Goal: Navigation & Orientation: Find specific page/section

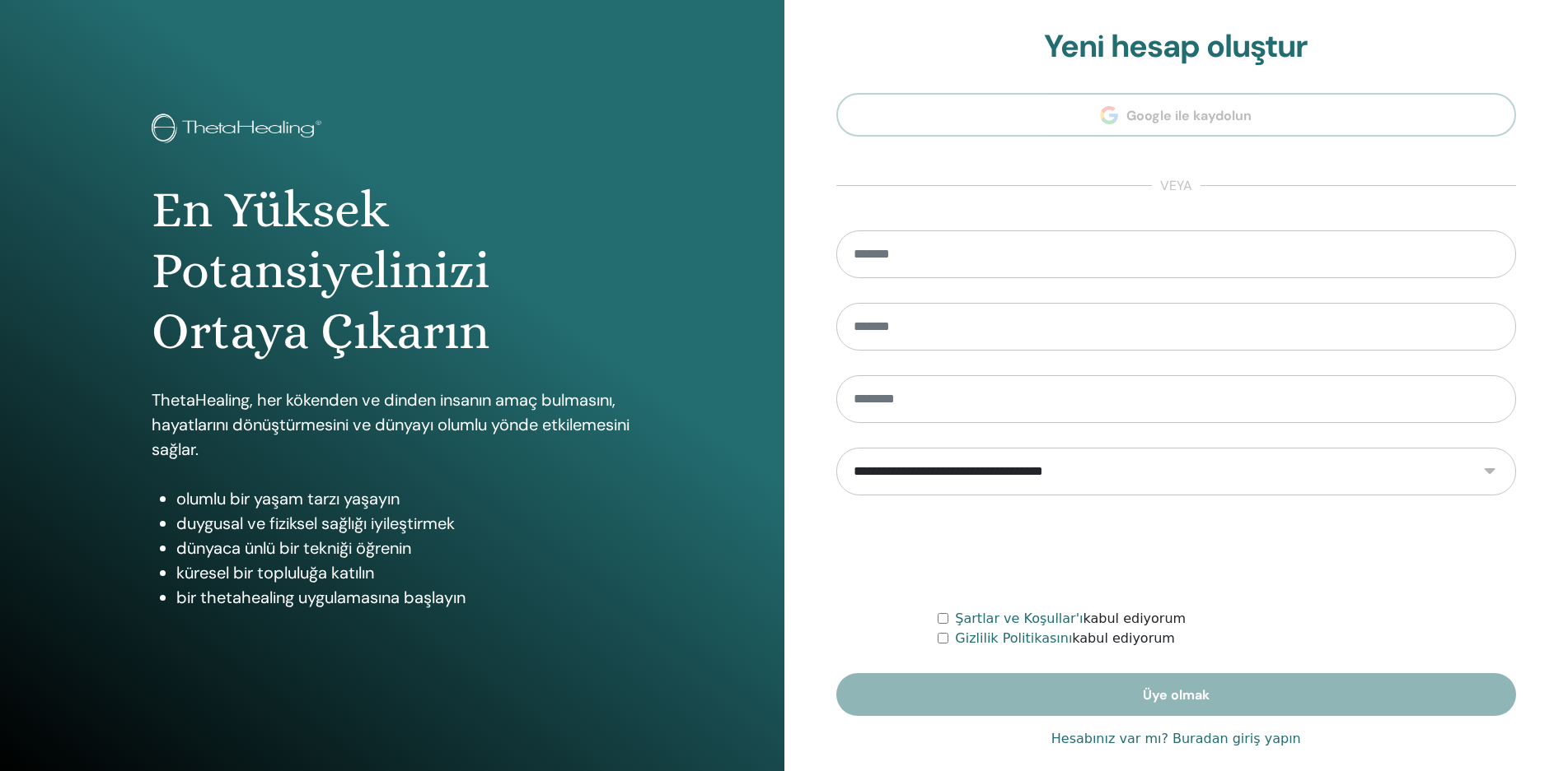
click at [1210, 740] on font "Hesabınız var mı? Buradan giriş yapın" at bounding box center [1176, 739] width 250 height 16
click at [1210, 740] on div "**********" at bounding box center [1176, 395] width 784 height 790
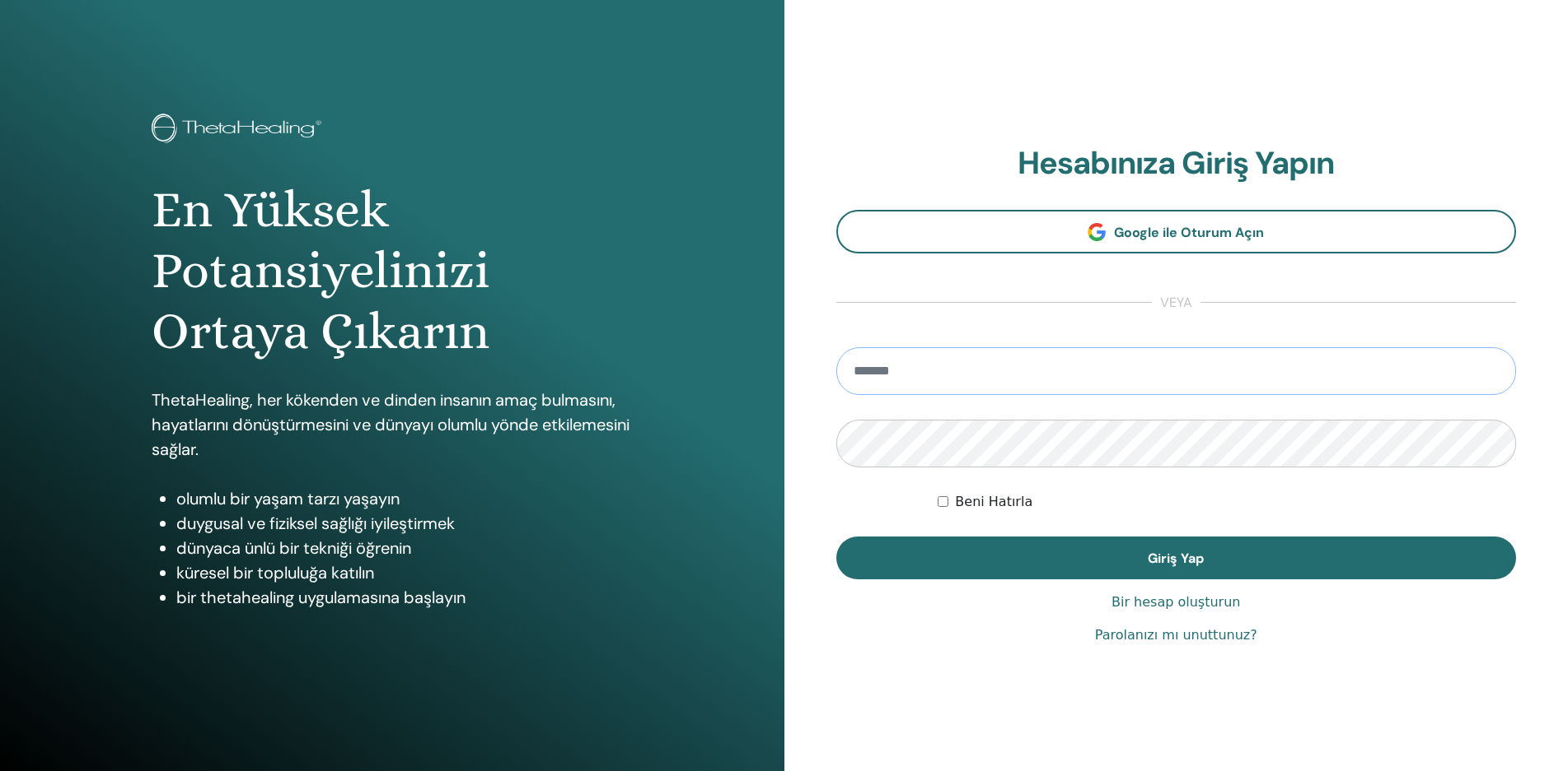
click at [1143, 368] on input "email" at bounding box center [1176, 370] width 680 height 48
type input "**********"
click at [837, 537] on button "Giriş Yap" at bounding box center [1176, 558] width 680 height 43
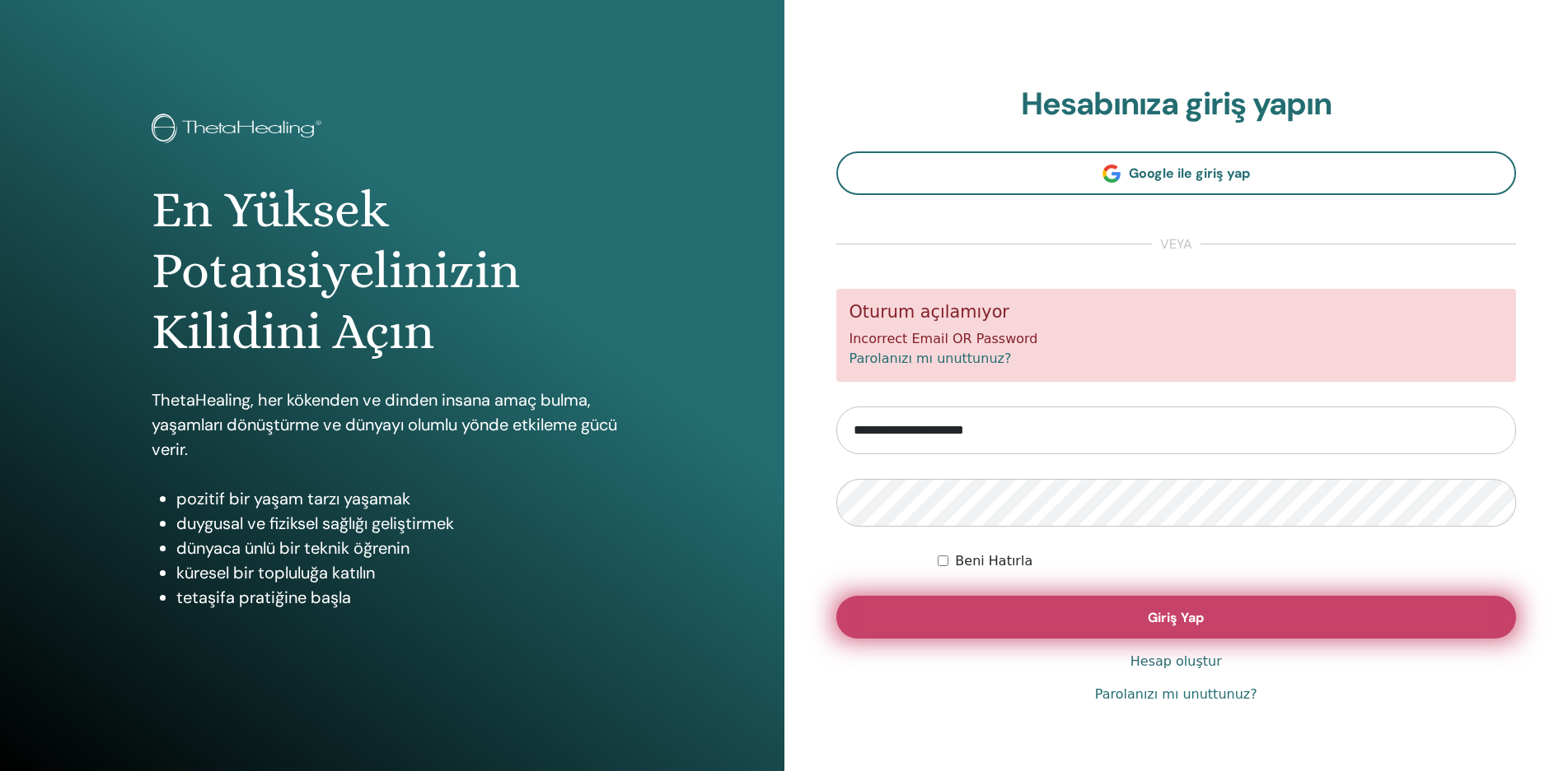
click at [1096, 621] on button "Giriş Yap" at bounding box center [1176, 617] width 680 height 43
click at [1114, 610] on button "Giriş Yap" at bounding box center [1176, 617] width 680 height 43
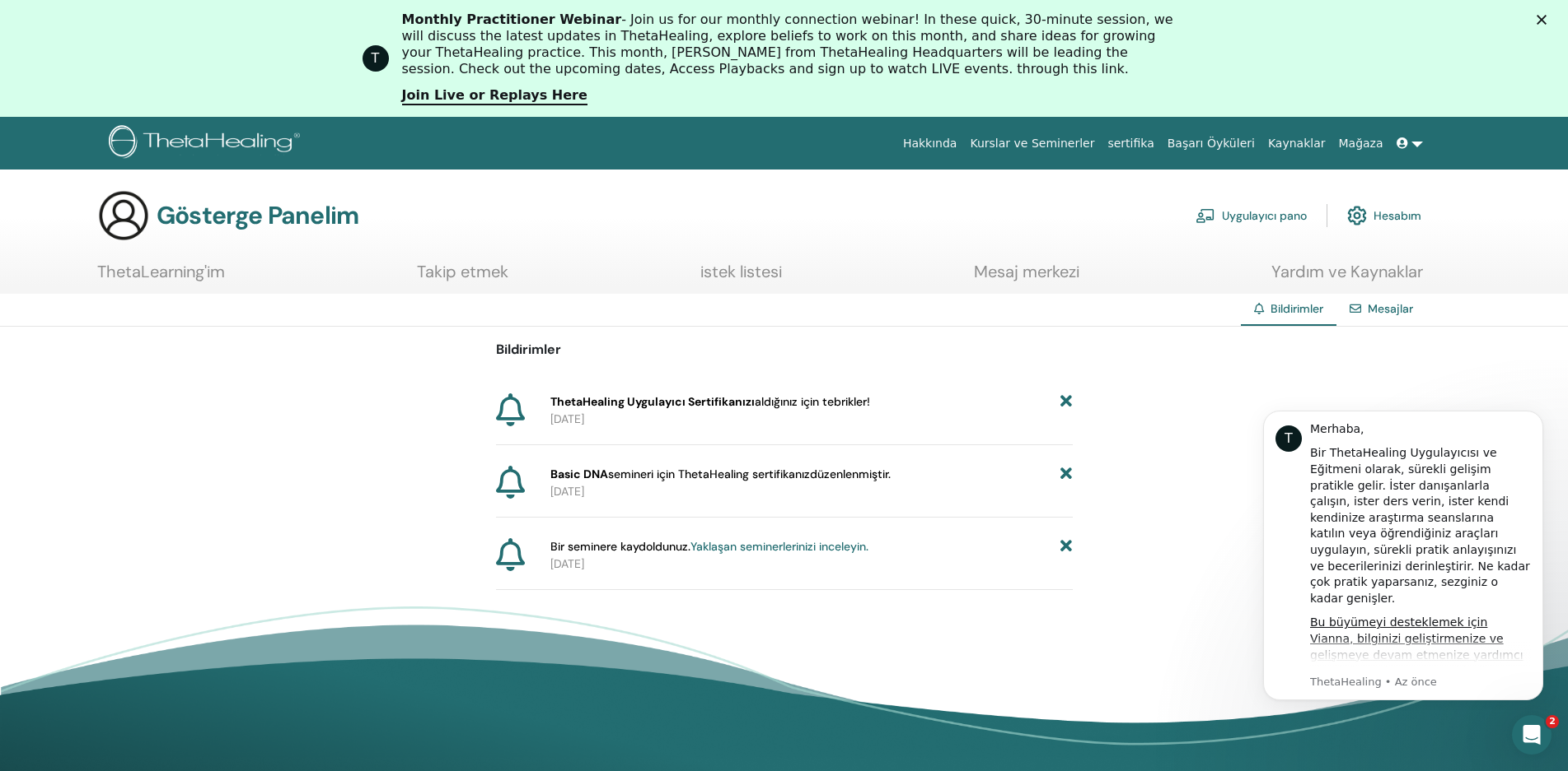
click at [1205, 448] on div "Bildirimler ThetaHealing Uygulayıcı Sertifikanızı aldığınız için tebrikler ! 20…" at bounding box center [784, 458] width 1568 height 263
click at [775, 548] on font "Yaklaşan seminerlerinizi inceleyin." at bounding box center [779, 546] width 178 height 15
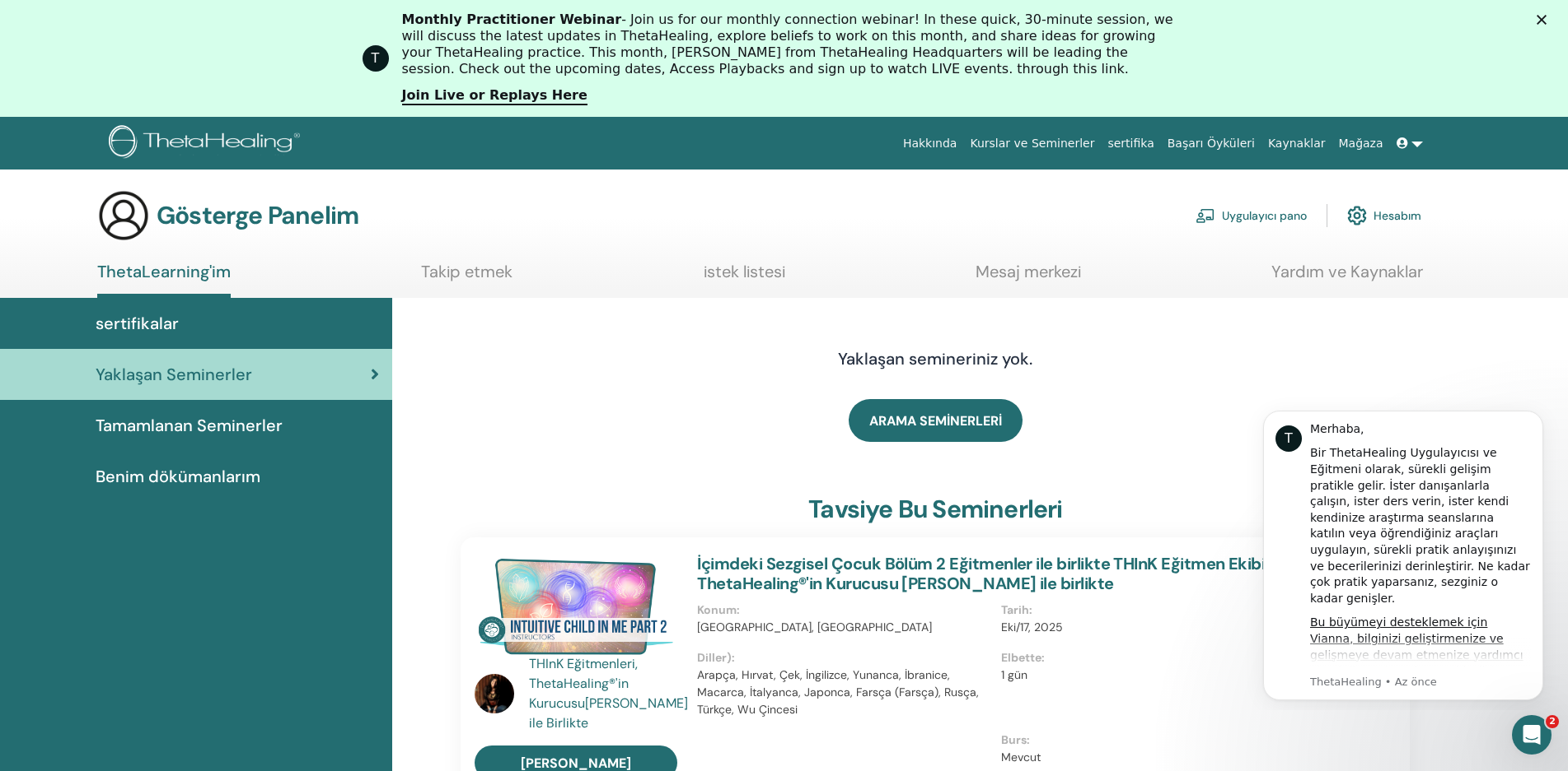
click at [182, 479] on font "Benim dökümanlarım" at bounding box center [177, 476] width 164 height 21
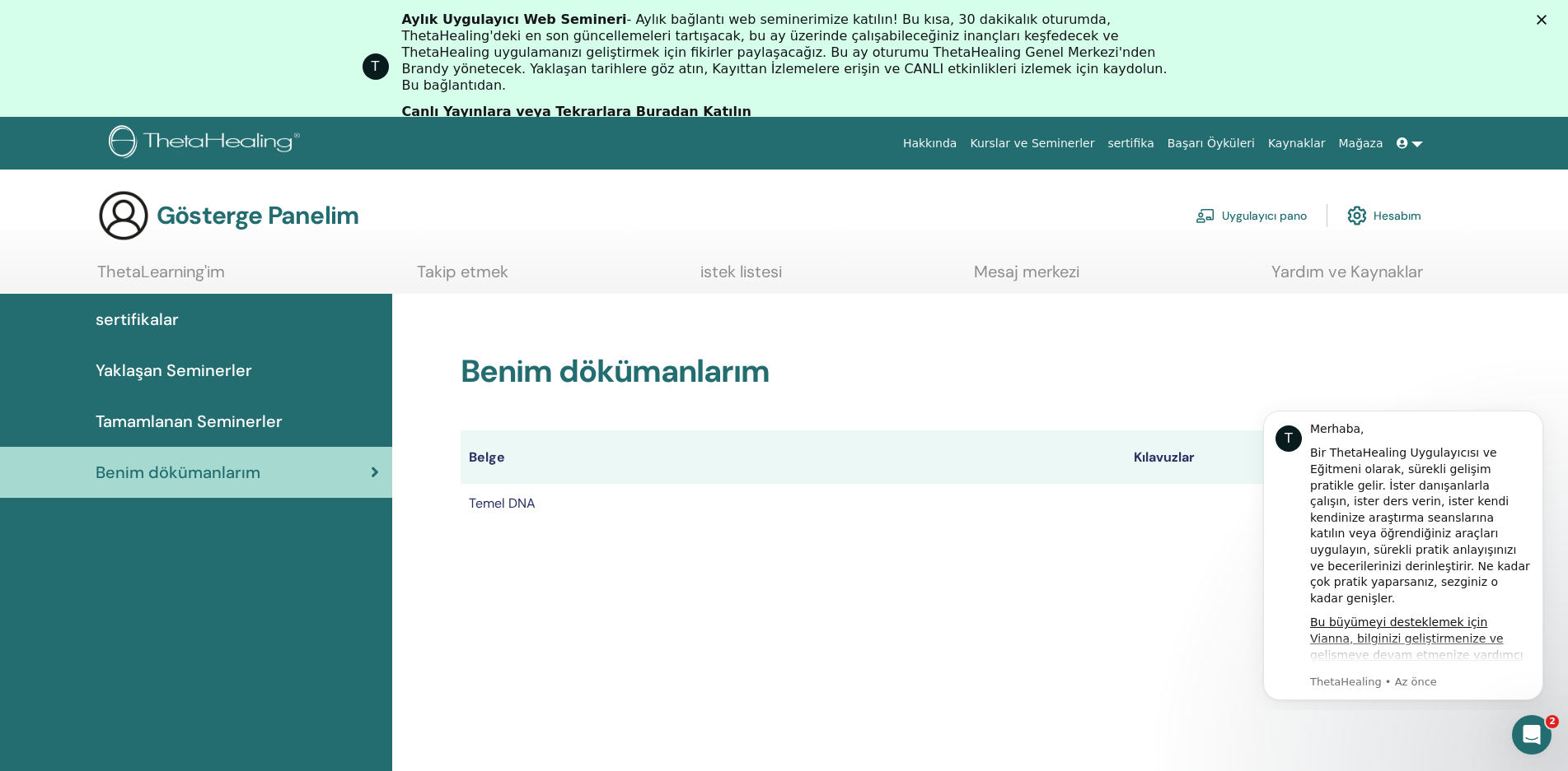
click at [1287, 390] on h2 "Benim dökümanlarım" at bounding box center [935, 371] width 949 height 38
click at [1263, 505] on div "T Merhaba, Bir ThetaHealing Uygulayıcısı ve Eğitmeni olarak, sürekli gelişim pr…" at bounding box center [1403, 556] width 280 height 290
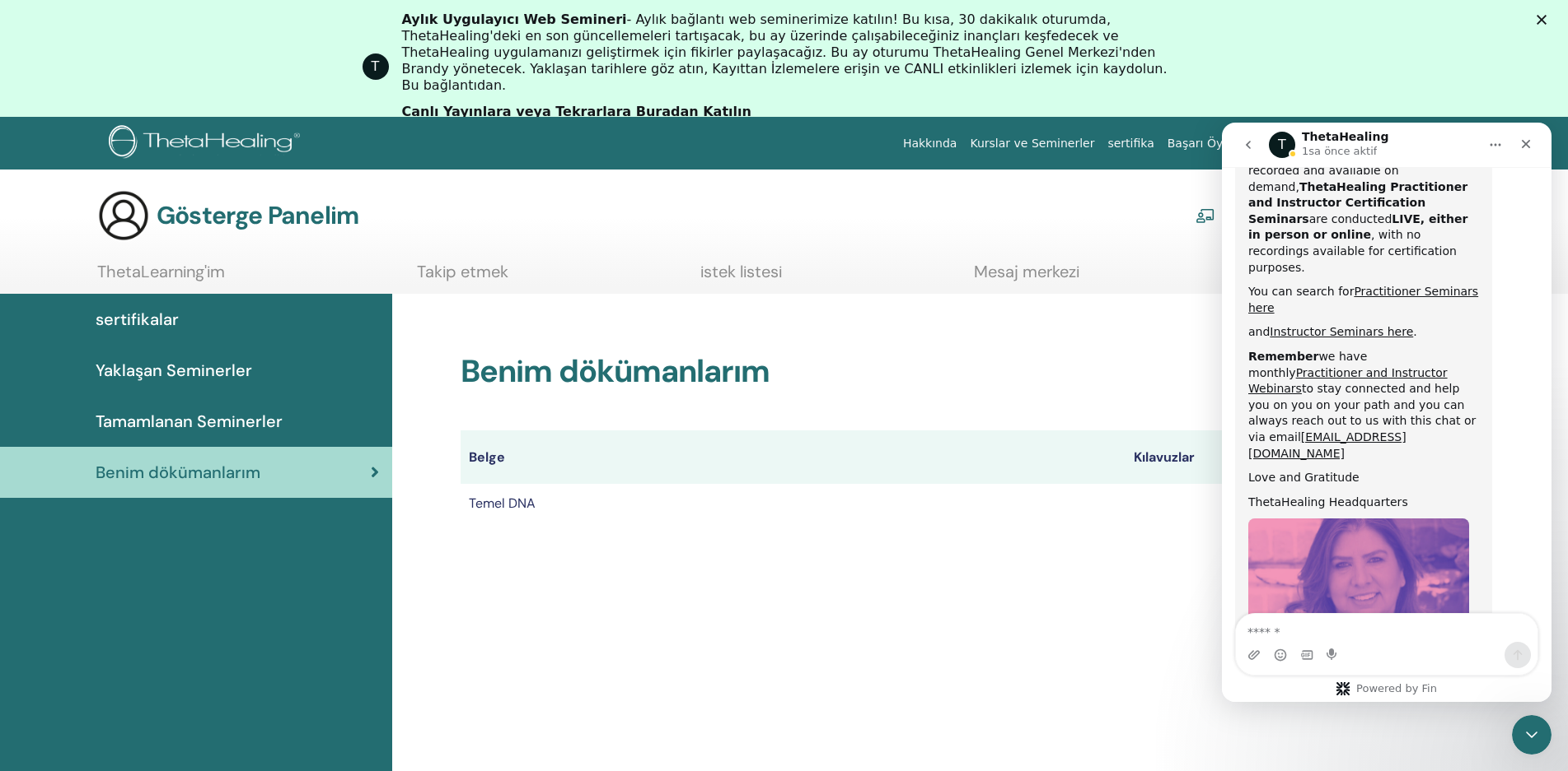
scroll to position [783, 0]
click at [1110, 645] on div "Benim dökümanlarım Belge Kılavuzlar sertifikalar Temel DNA sertifika" at bounding box center [980, 658] width 1175 height 730
click at [1026, 186] on main "Gösterge Panelim Uygulayıcı pano Hesabım ThetaLearning'im Takip etmek" at bounding box center [784, 596] width 1568 height 855
click at [1089, 142] on font "Kurslar ve Seminerler" at bounding box center [1032, 144] width 125 height 14
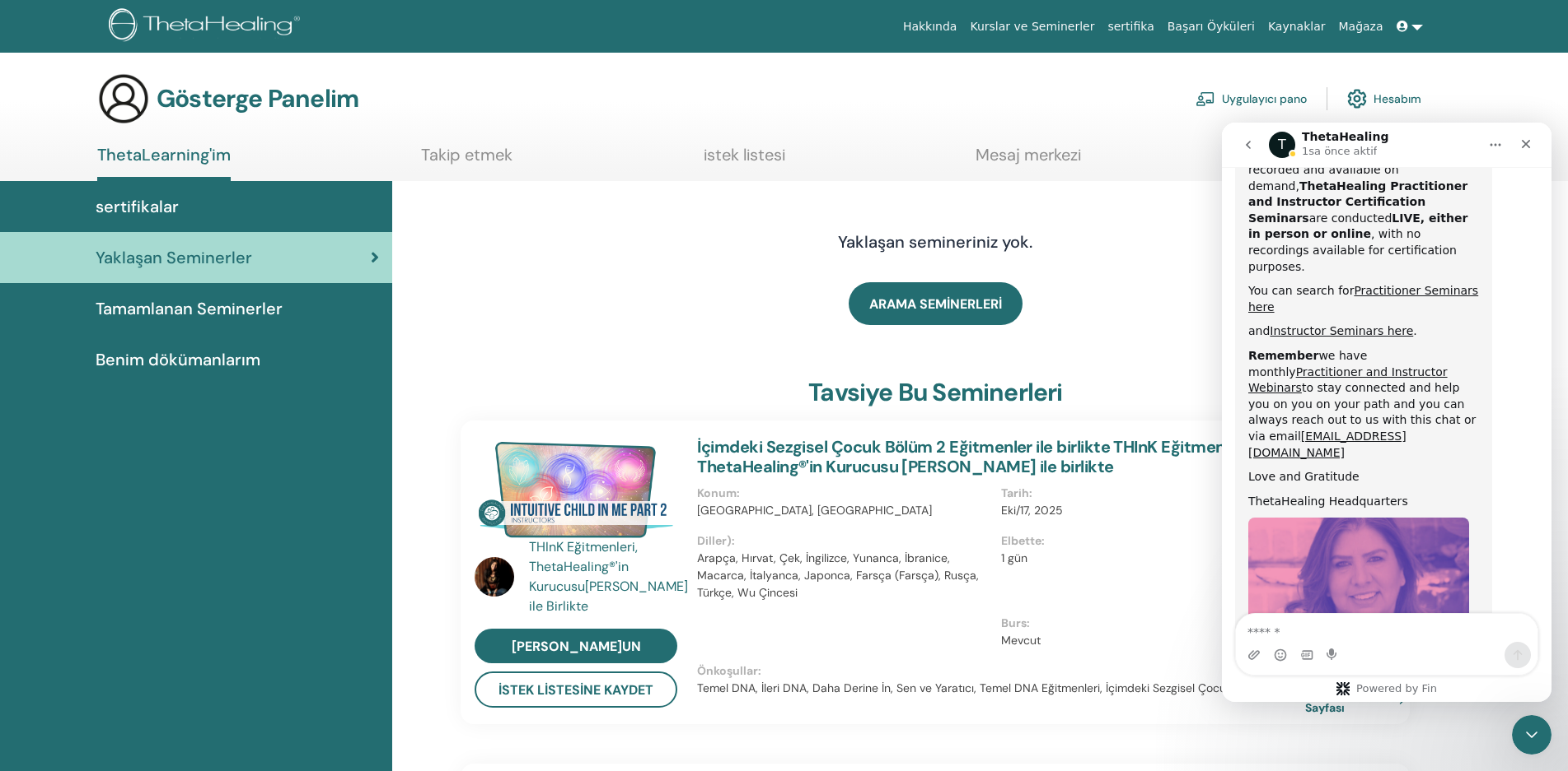
click at [208, 364] on font "Benim dökümanlarım" at bounding box center [177, 360] width 164 height 21
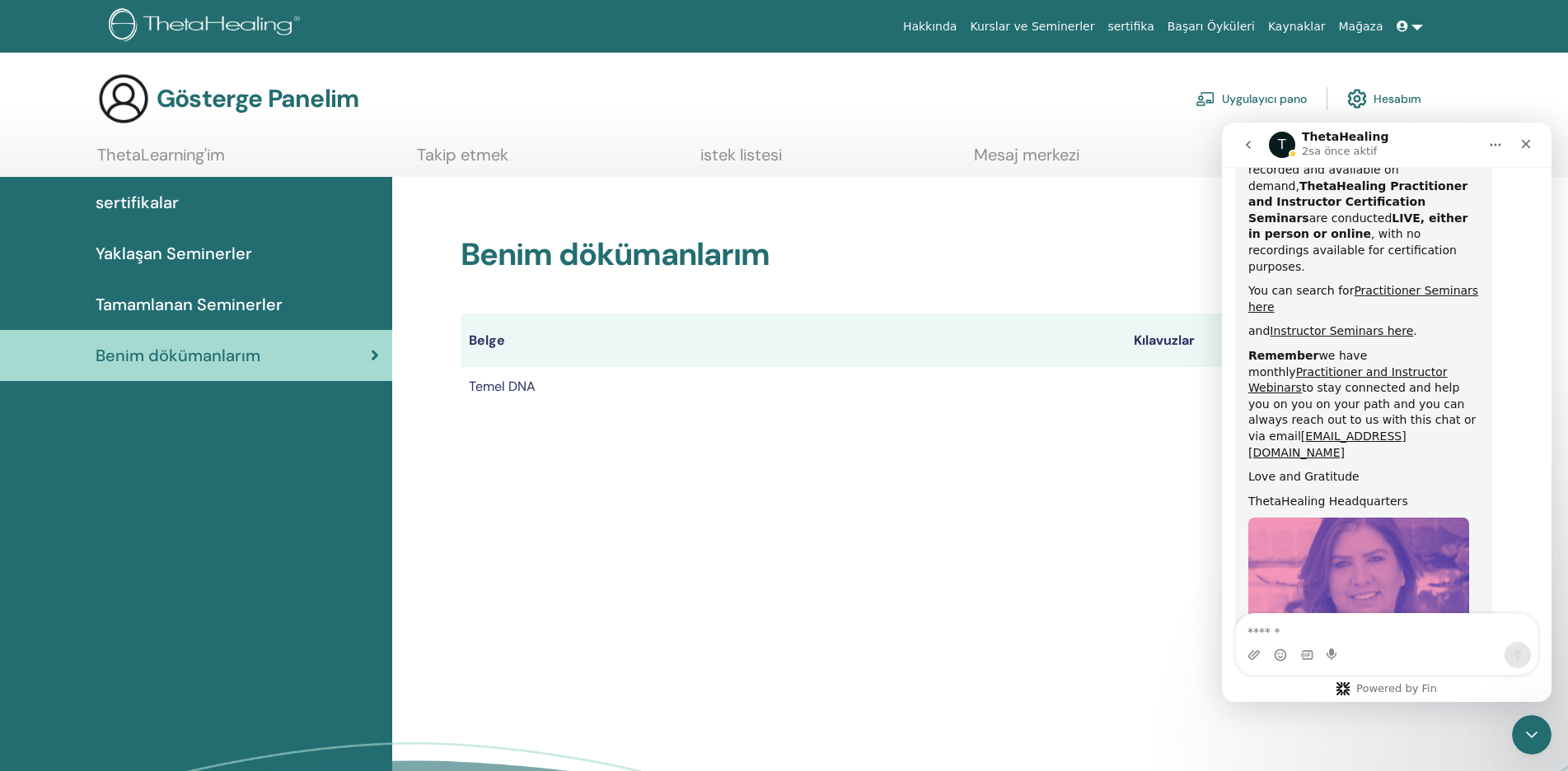
click at [455, 154] on font "Takip etmek" at bounding box center [462, 155] width 91 height 21
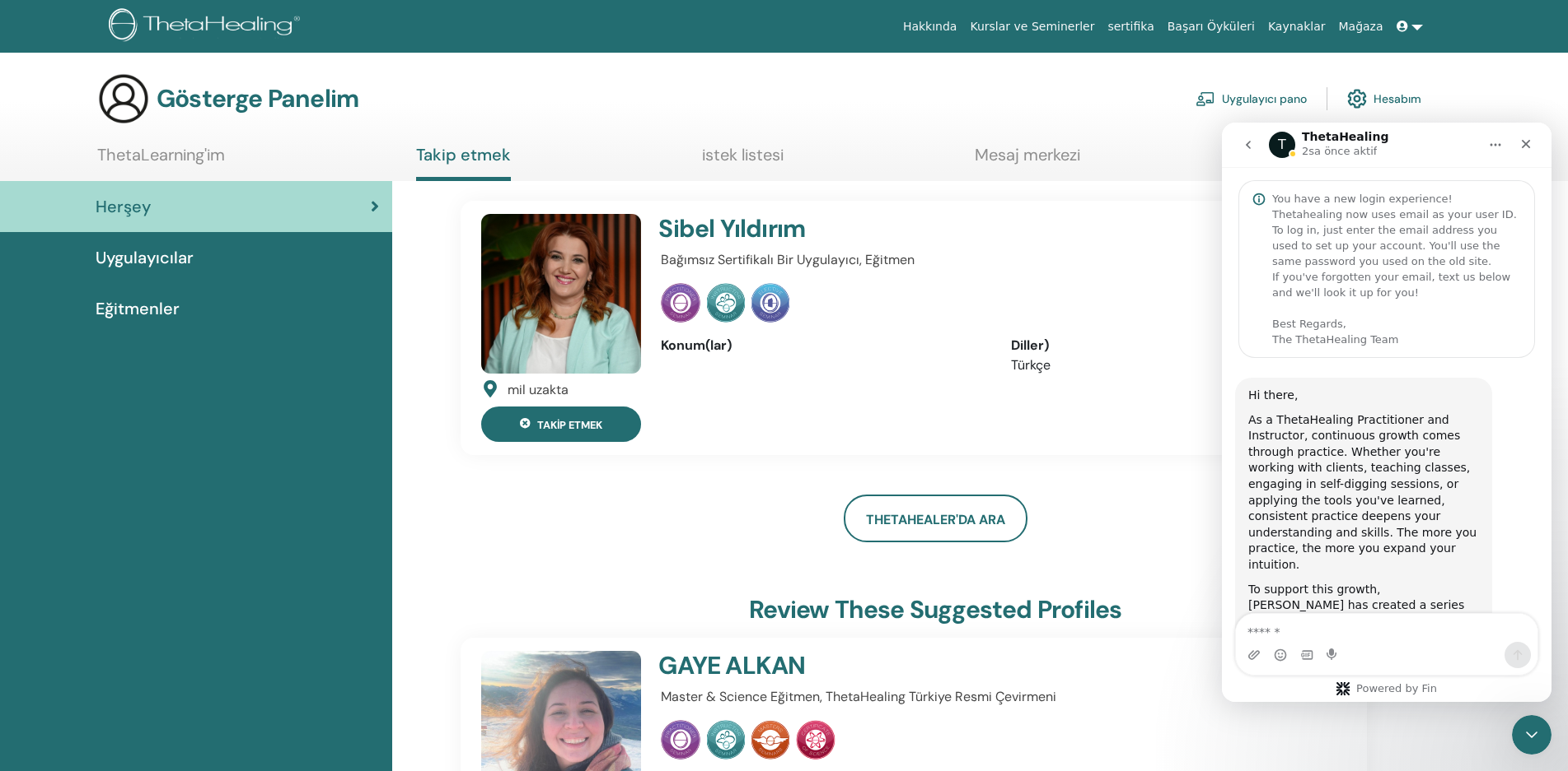
scroll to position [783, 0]
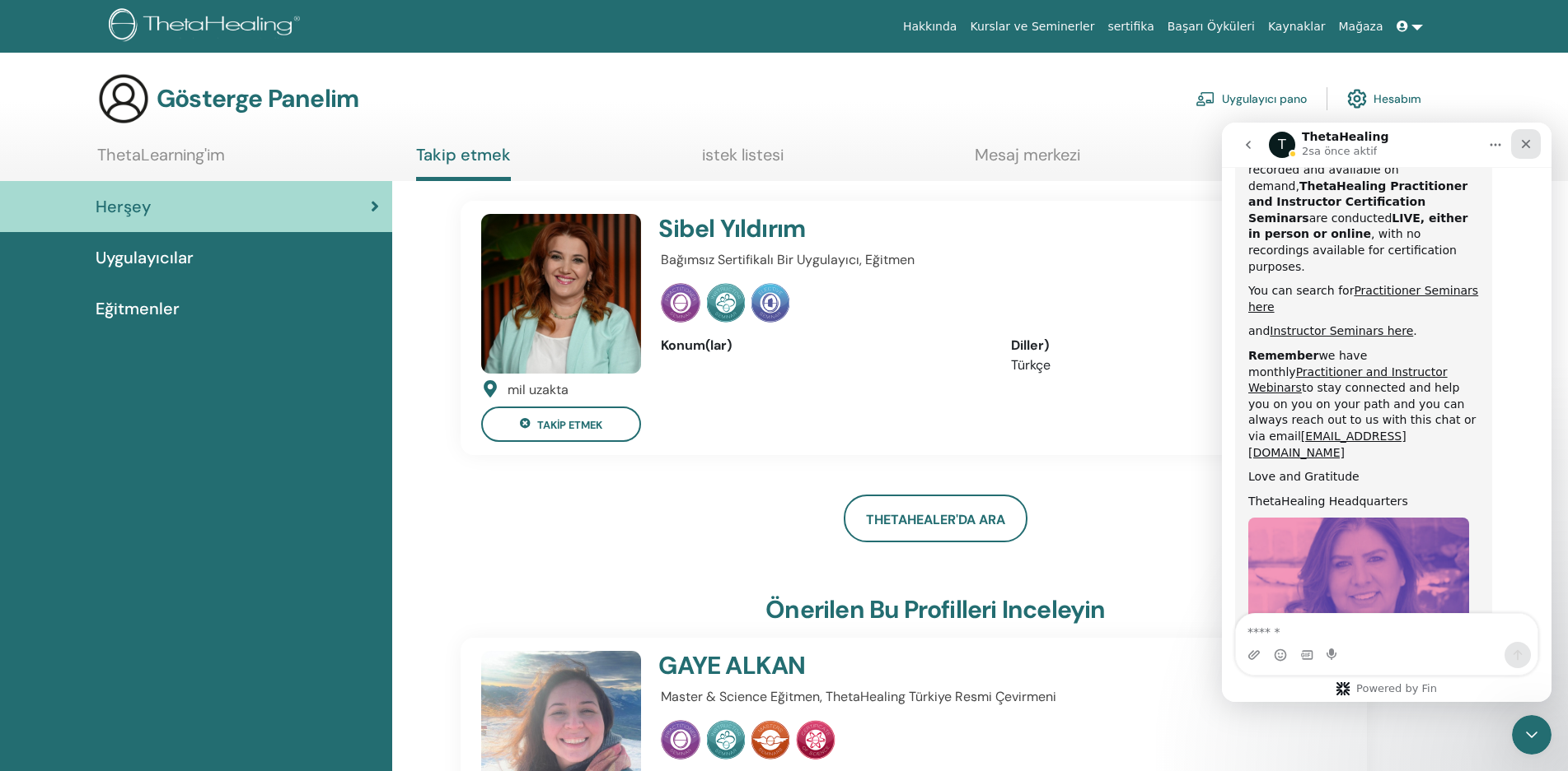
click at [1526, 145] on icon "Kapat" at bounding box center [1525, 144] width 9 height 9
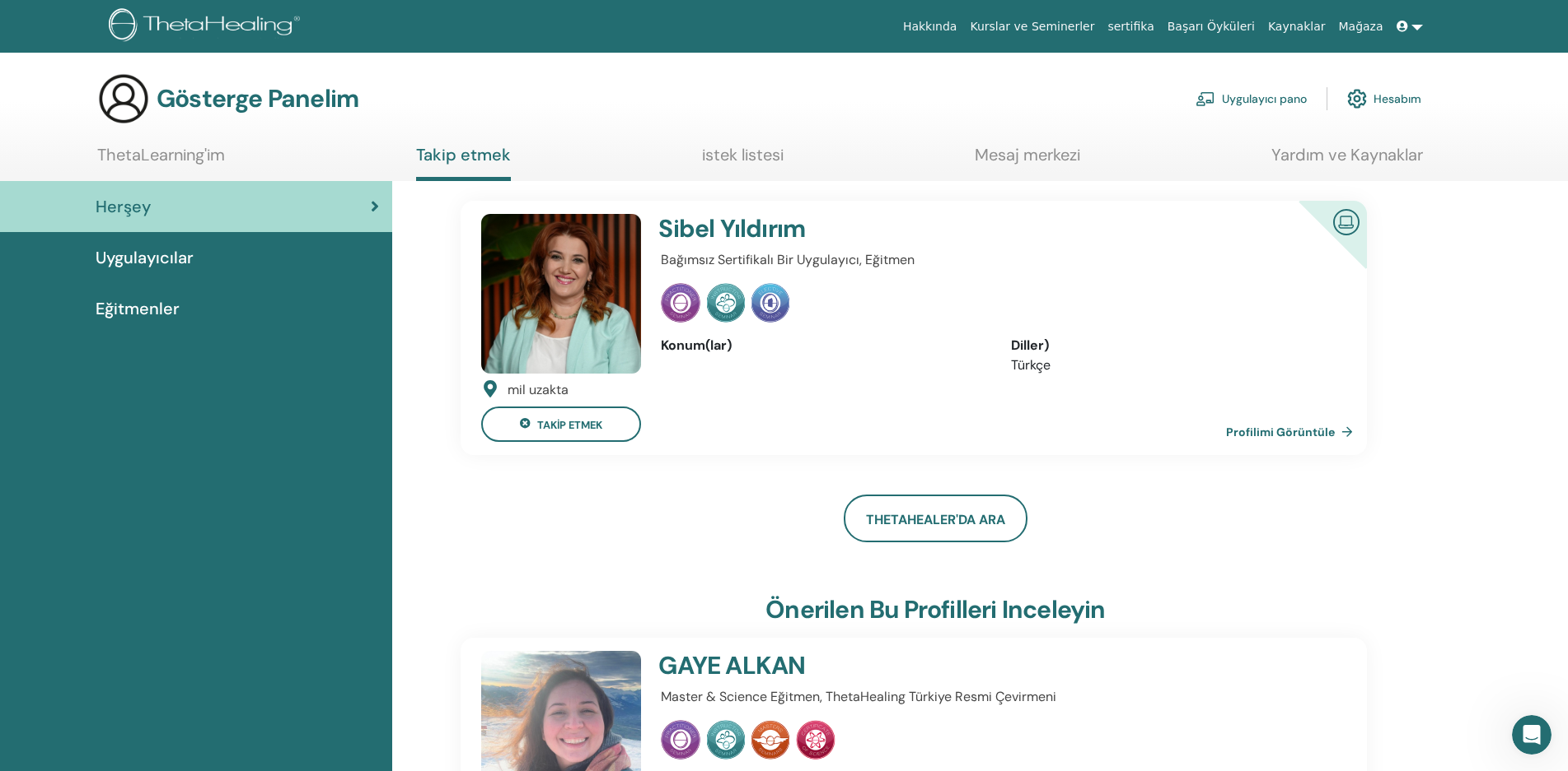
scroll to position [832, 0]
click at [1247, 436] on font "Profilimi Görüntüle" at bounding box center [1280, 433] width 109 height 15
